Goal: Task Accomplishment & Management: Manage account settings

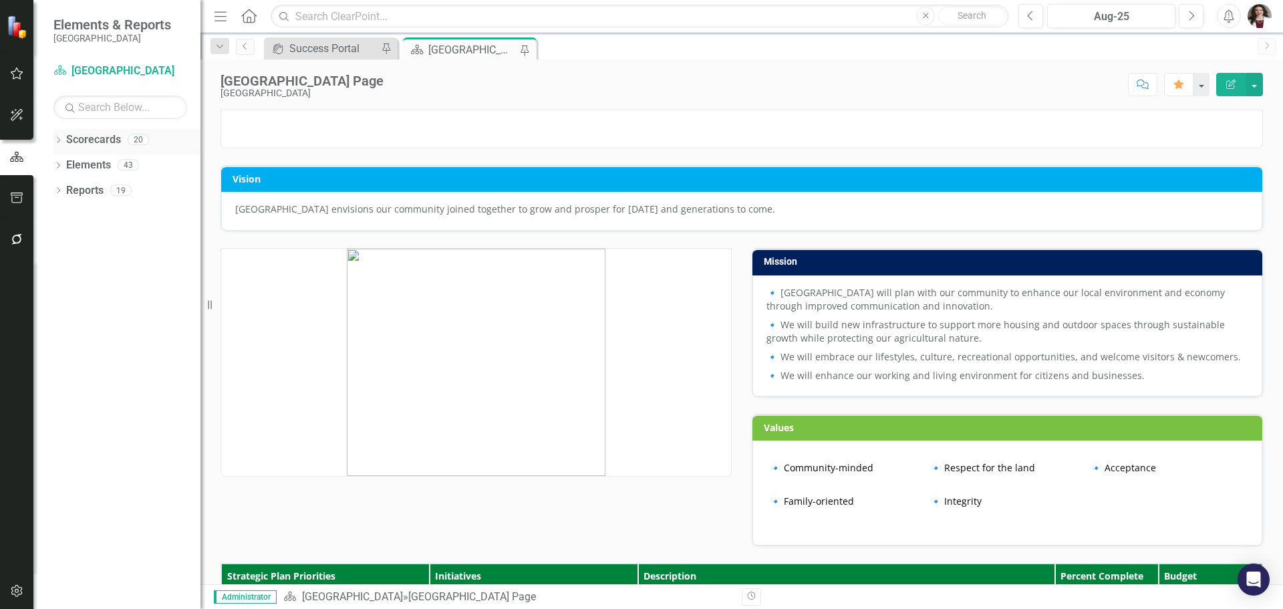
click at [60, 138] on icon "Dropdown" at bounding box center [57, 141] width 9 height 7
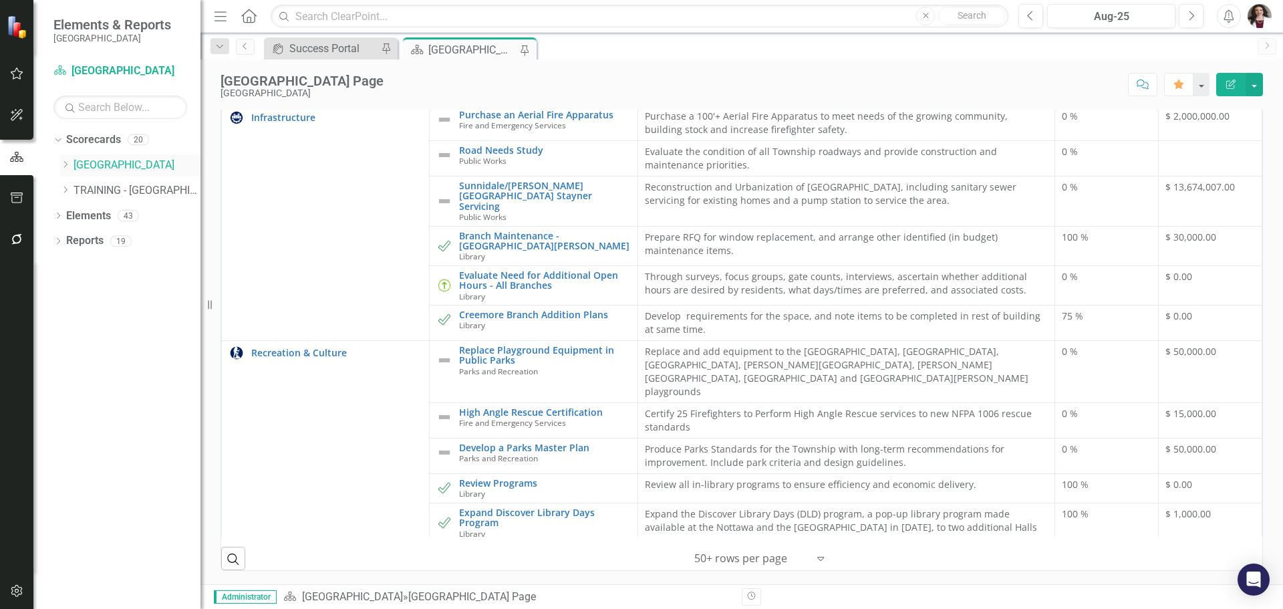
click at [66, 162] on icon "Dropdown" at bounding box center [65, 164] width 10 height 8
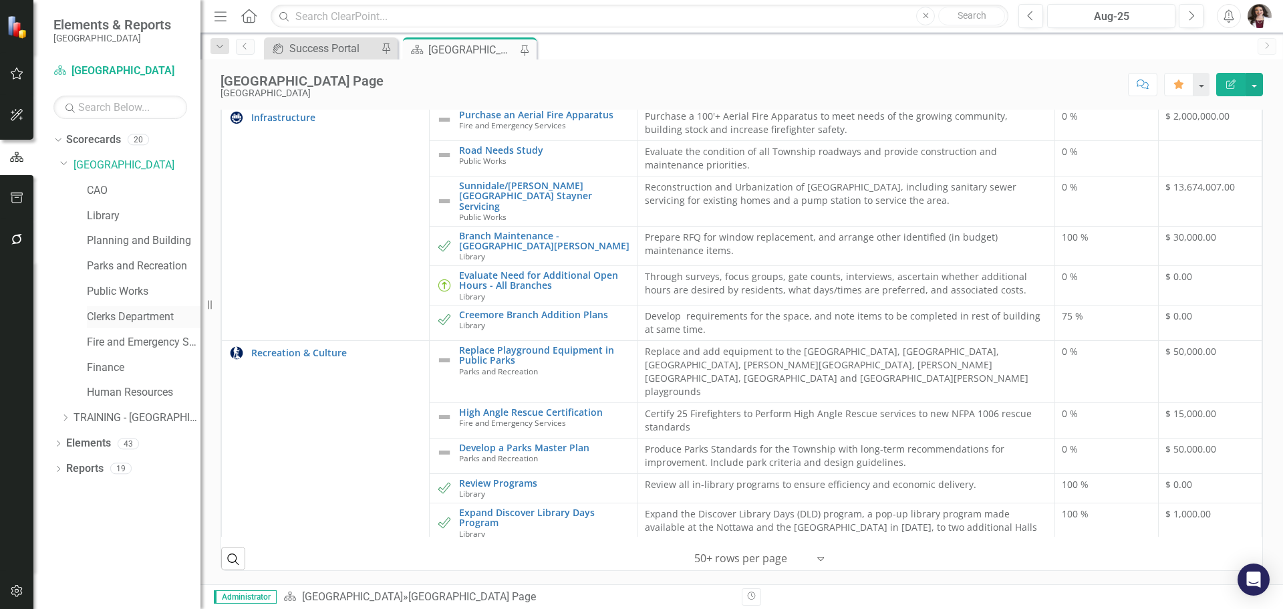
click at [112, 318] on link "Clerks Department" at bounding box center [144, 316] width 114 height 15
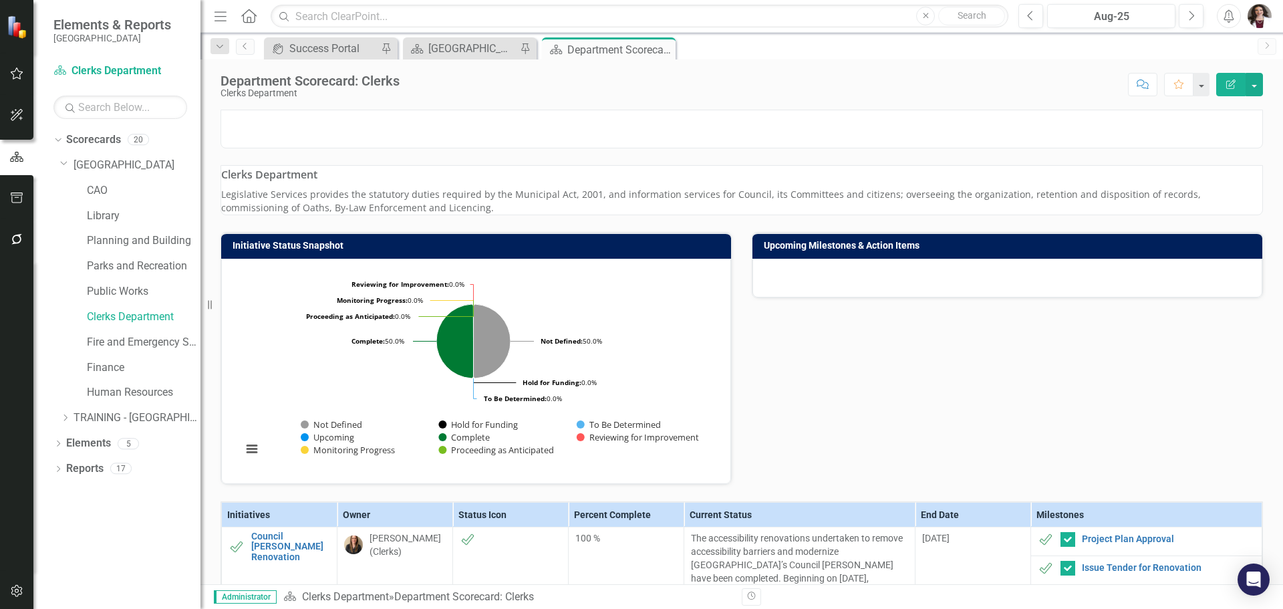
drag, startPoint x: 406, startPoint y: 341, endPoint x: 264, endPoint y: 330, distance: 142.7
click at [301, 214] on p "Legislative Services provides the statutory duties required by the Municipal Ac…" at bounding box center [741, 201] width 1041 height 27
click at [240, 214] on p "Legislative Services provides the statutory duties required by the Municipal Ac…" at bounding box center [741, 201] width 1041 height 27
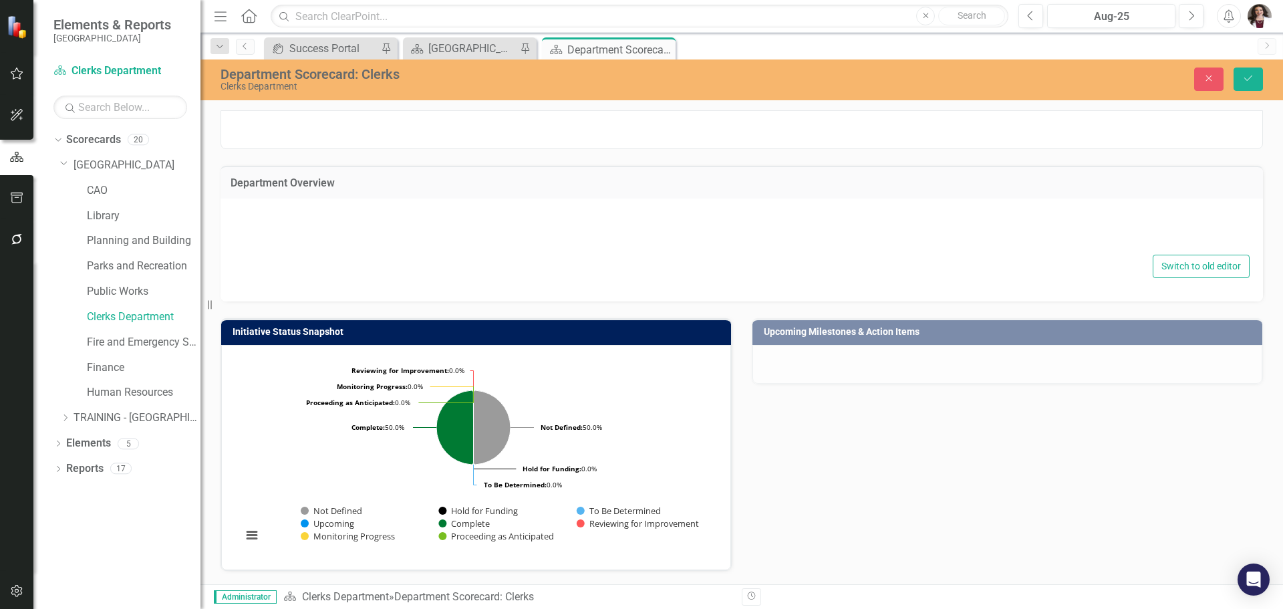
type textarea "<h3 class="MsoNormal">Clerks Department</h3> <p class="MsoNormal">Legislative S…"
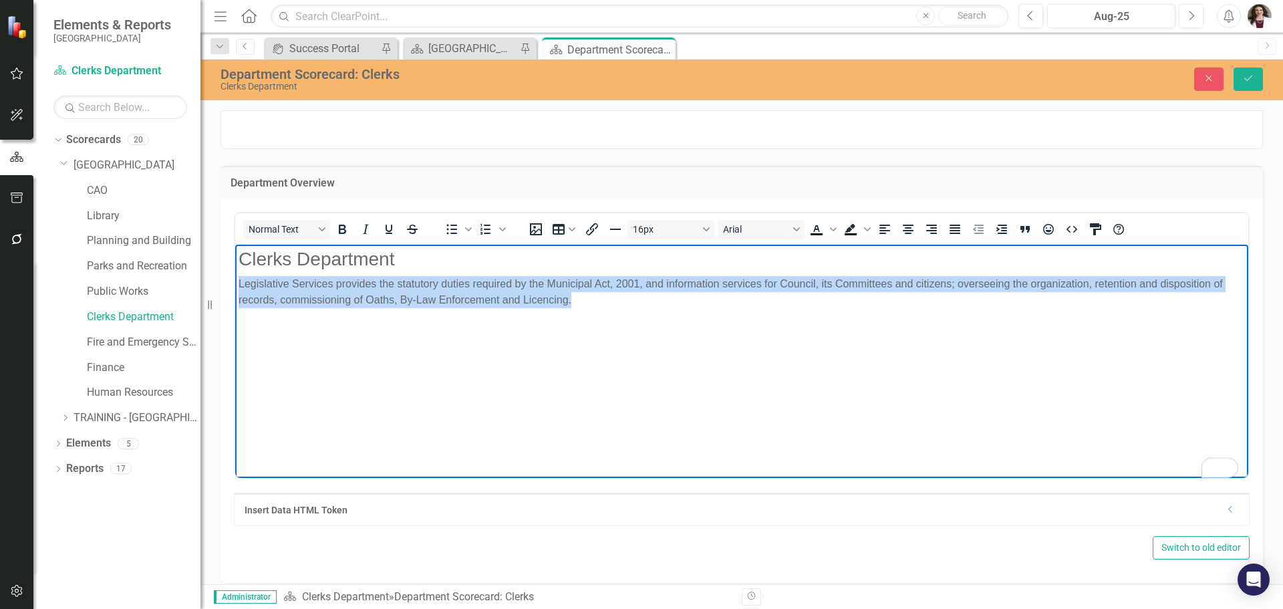
drag, startPoint x: 238, startPoint y: 280, endPoint x: 602, endPoint y: 296, distance: 363.7
click at [602, 296] on p "Legislative Services provides the statutory duties required by the Municipal Ac…" at bounding box center [741, 291] width 1006 height 32
